Goal: Task Accomplishment & Management: Use online tool/utility

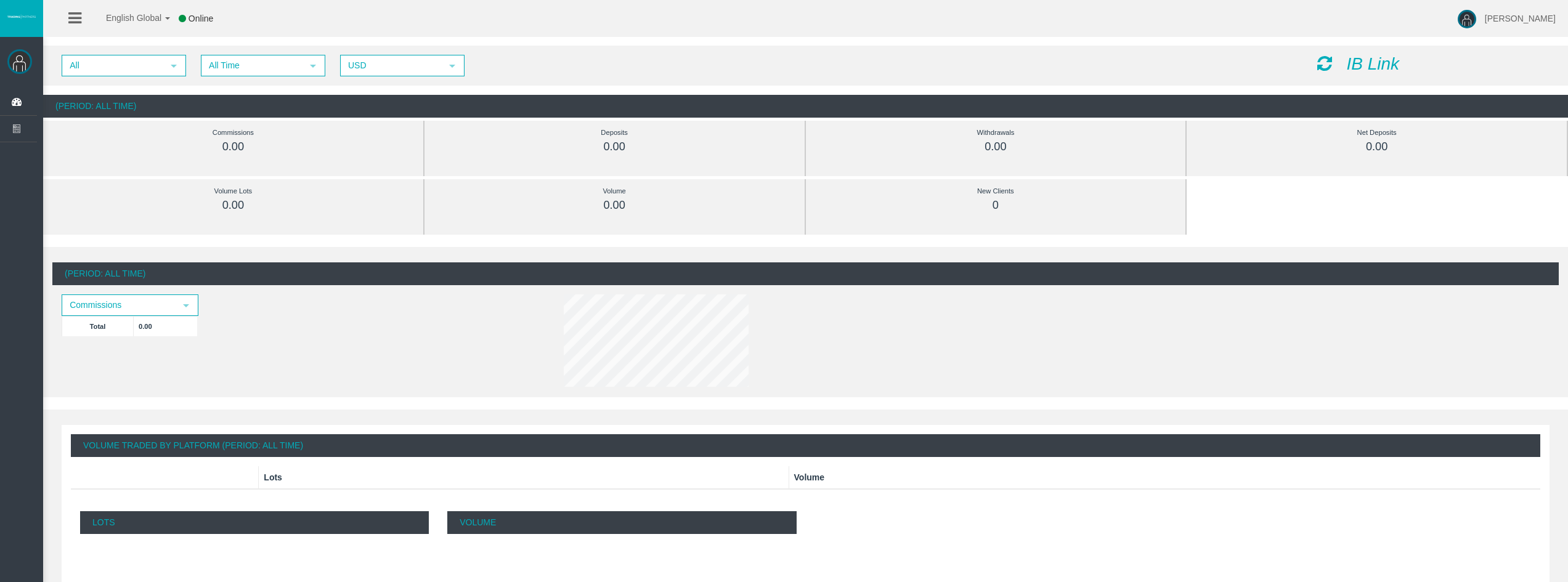
click at [1378, 64] on icon "IB Link" at bounding box center [1373, 63] width 53 height 19
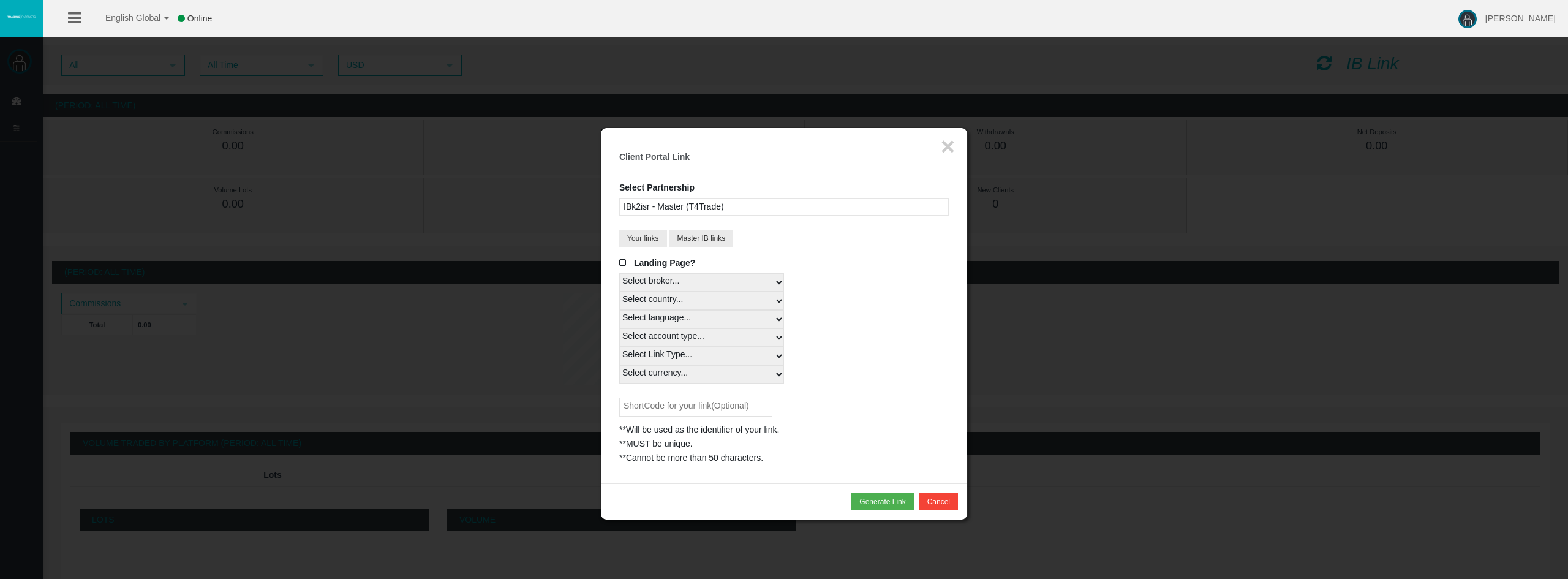
click at [758, 303] on select "Select country... Rest of the World" at bounding box center [701, 301] width 165 height 18
select select
click at [619, 292] on select "Select country... Rest of the World" at bounding box center [701, 301] width 165 height 18
click at [749, 317] on select "Select language... English Japanese Chinese Portuguese Spanish Czech German Fre…" at bounding box center [701, 319] width 165 height 18
select select
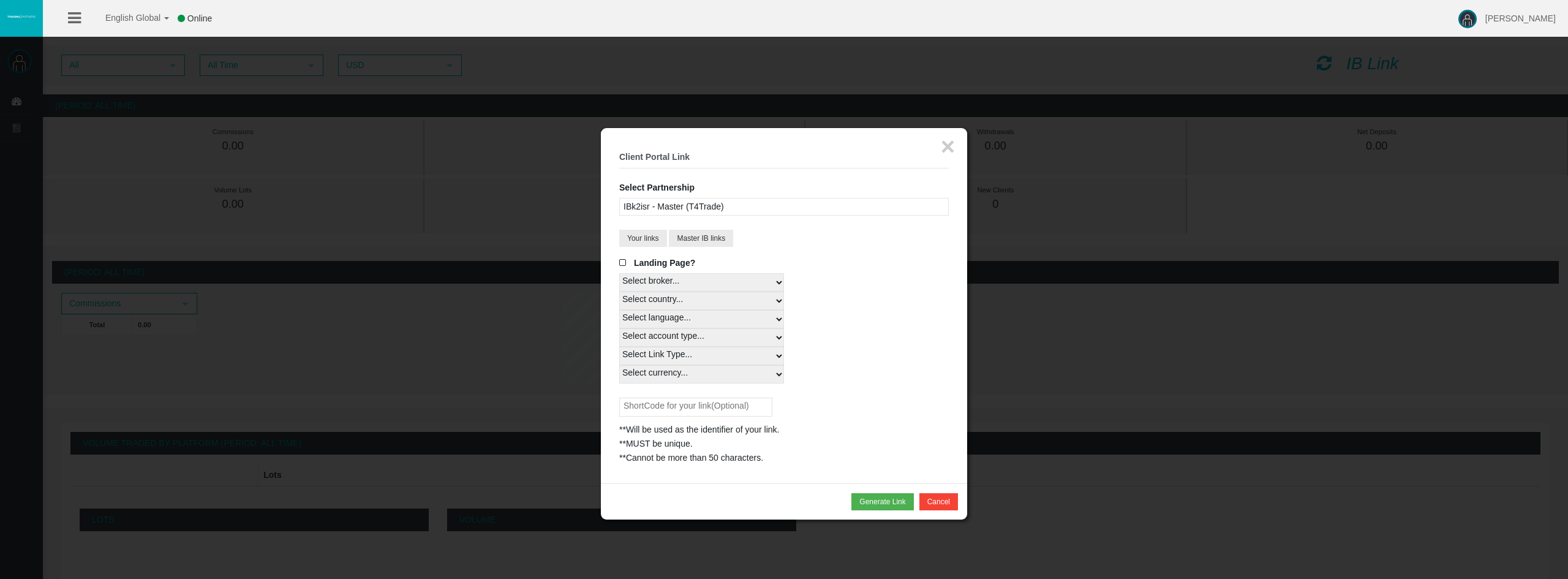
click at [619, 310] on select "Select language... English Japanese Chinese Portuguese Spanish Czech German Fre…" at bounding box center [701, 319] width 165 height 18
click at [700, 336] on select "Select account type... All Platforms MT4 LiveFixedSpreadAccount" at bounding box center [701, 338] width 165 height 18
select select
click at [619, 329] on select "Select account type... All Platforms MT4 LiveFixedSpreadAccount" at bounding box center [701, 338] width 165 height 18
click at [698, 355] on select "Select Link Type... Real" at bounding box center [701, 356] width 165 height 18
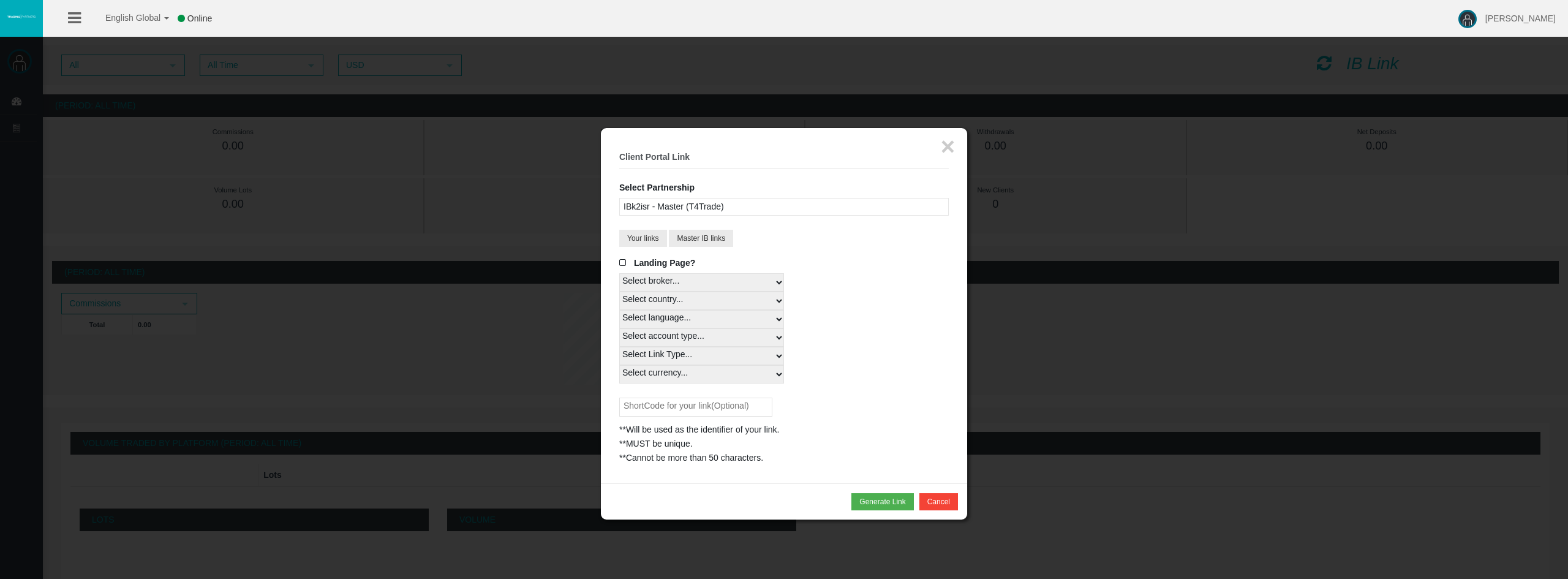
select select "Real"
click at [619, 347] on select "Select Link Type... Real" at bounding box center [701, 356] width 165 height 18
click at [687, 372] on select "Select currency... All Currencies USD" at bounding box center [701, 375] width 165 height 18
select select "All Currencies"
click at [619, 366] on select "Select currency... All Currencies USD" at bounding box center [701, 375] width 165 height 18
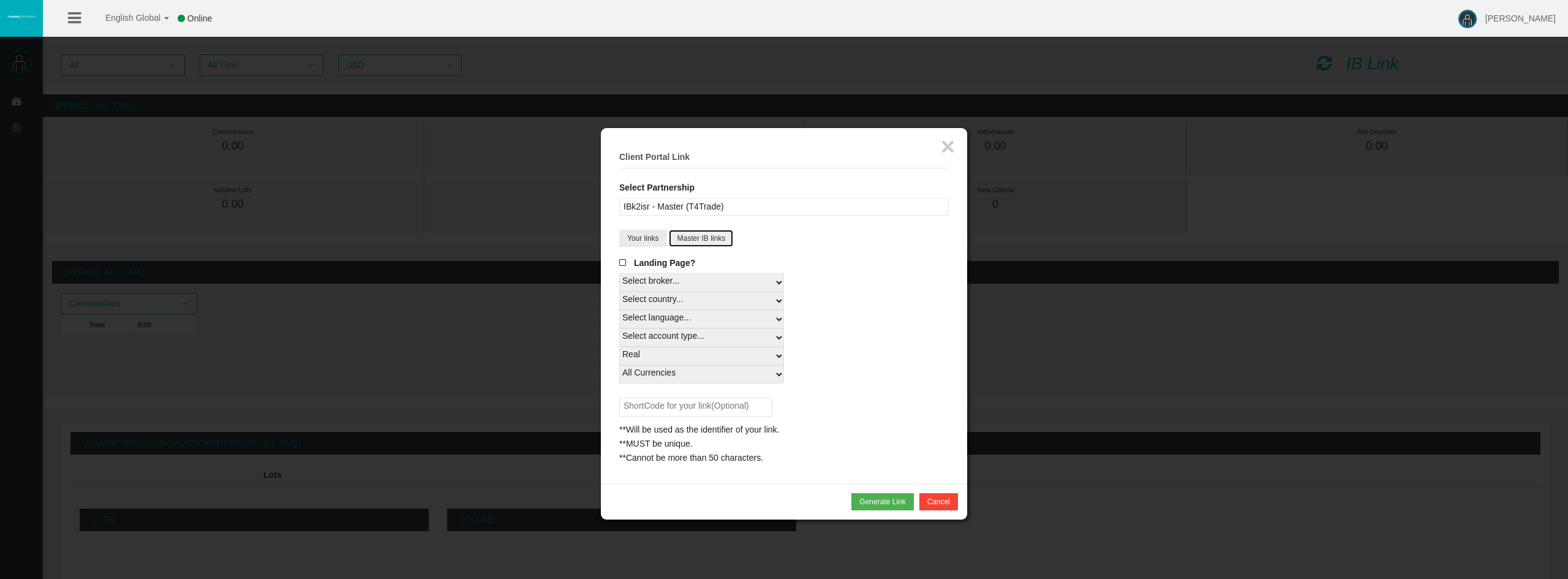
click at [684, 246] on button "Master IB links" at bounding box center [701, 238] width 64 height 17
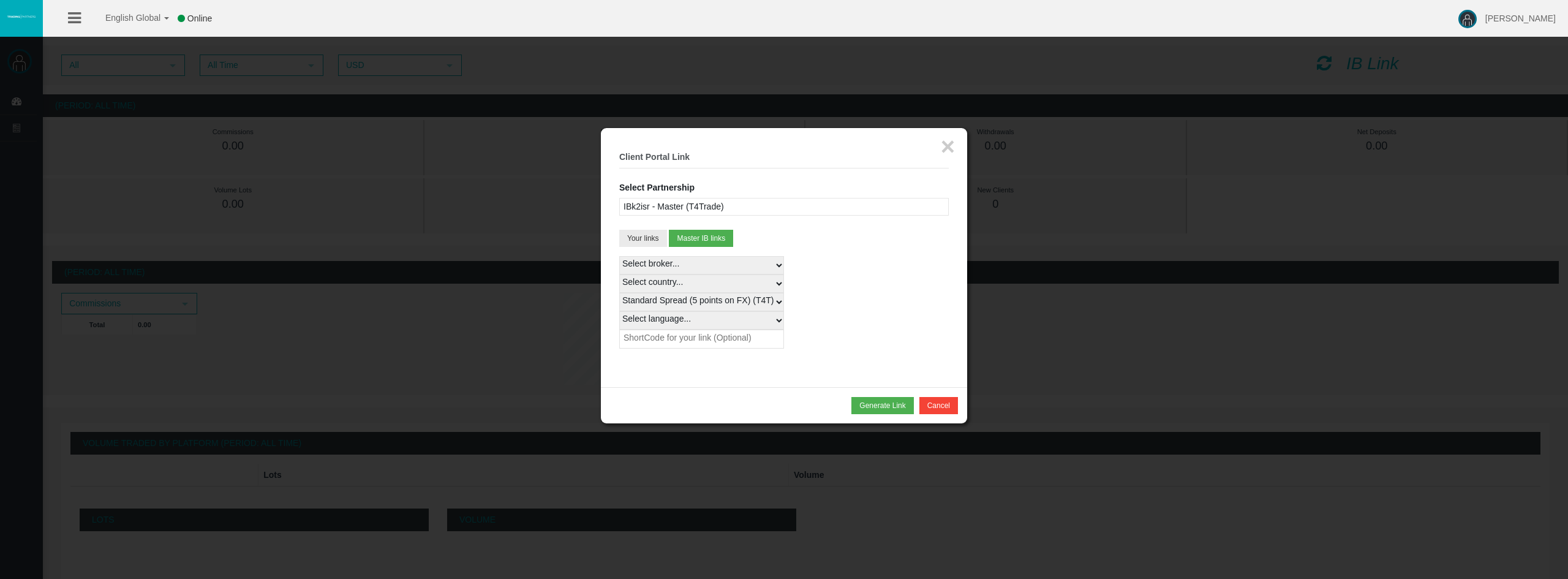
click at [759, 303] on select "Standard Spread (5 points on FX) (T4T) - 100%" at bounding box center [701, 302] width 165 height 18
click at [745, 325] on select "Select language... English Japanese Chinese Portuguese Spanish Czech German Fre…" at bounding box center [701, 321] width 165 height 18
select select
click at [619, 312] on select "Select language... English Japanese Chinese Portuguese Spanish Czech German Fre…" at bounding box center [701, 321] width 165 height 18
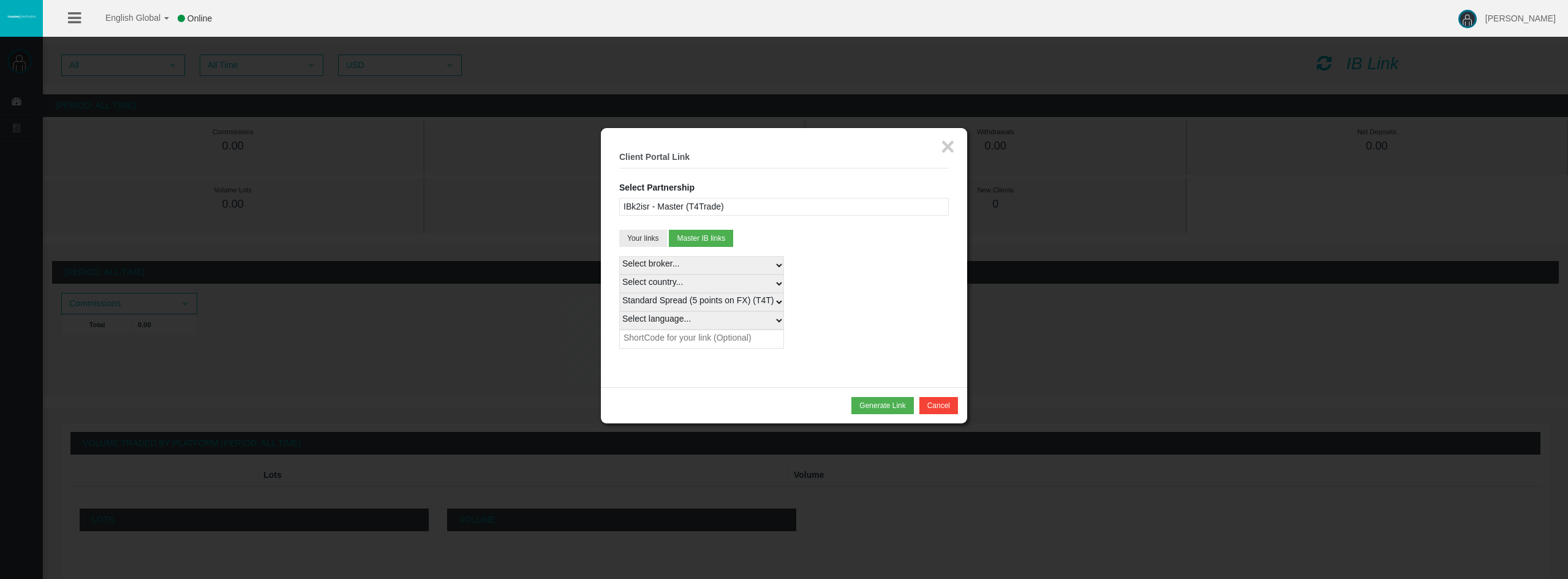
click at [691, 345] on input "text" at bounding box center [701, 339] width 165 height 19
type input "cti"
click at [883, 402] on button "Generate Link" at bounding box center [882, 405] width 62 height 17
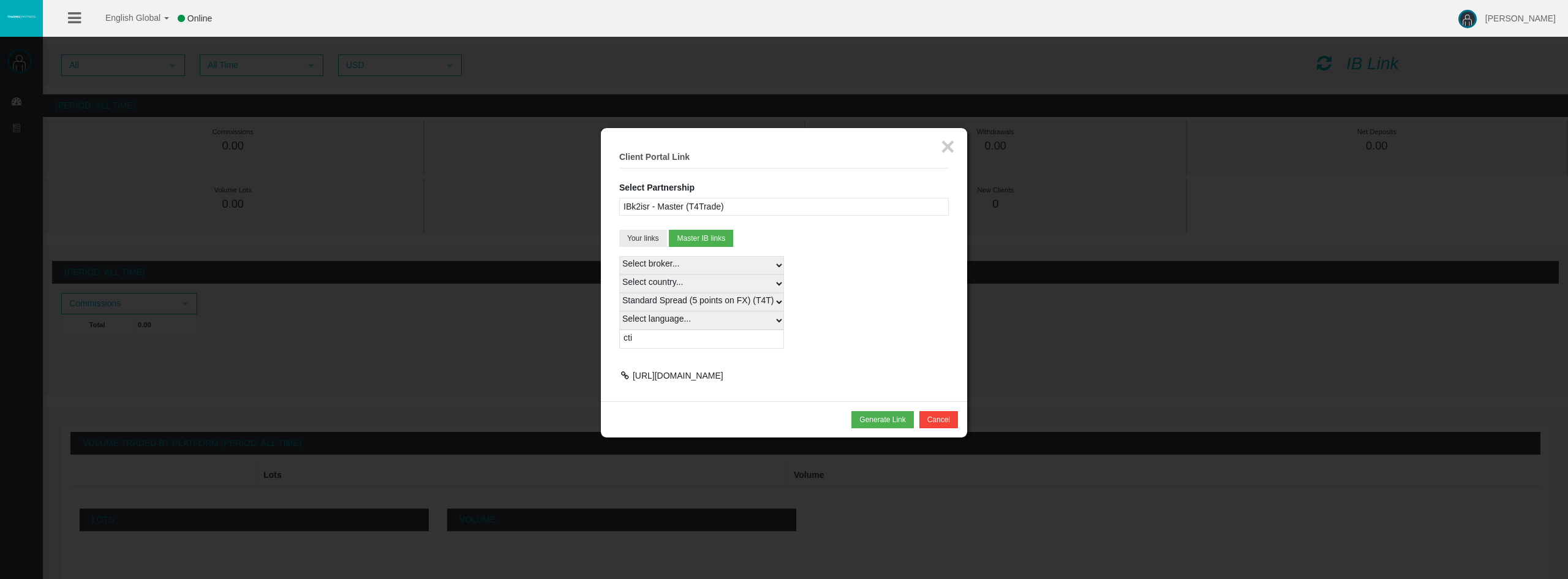
click at [625, 373] on div at bounding box center [624, 375] width 11 height 8
